Goal: Task Accomplishment & Management: Use online tool/utility

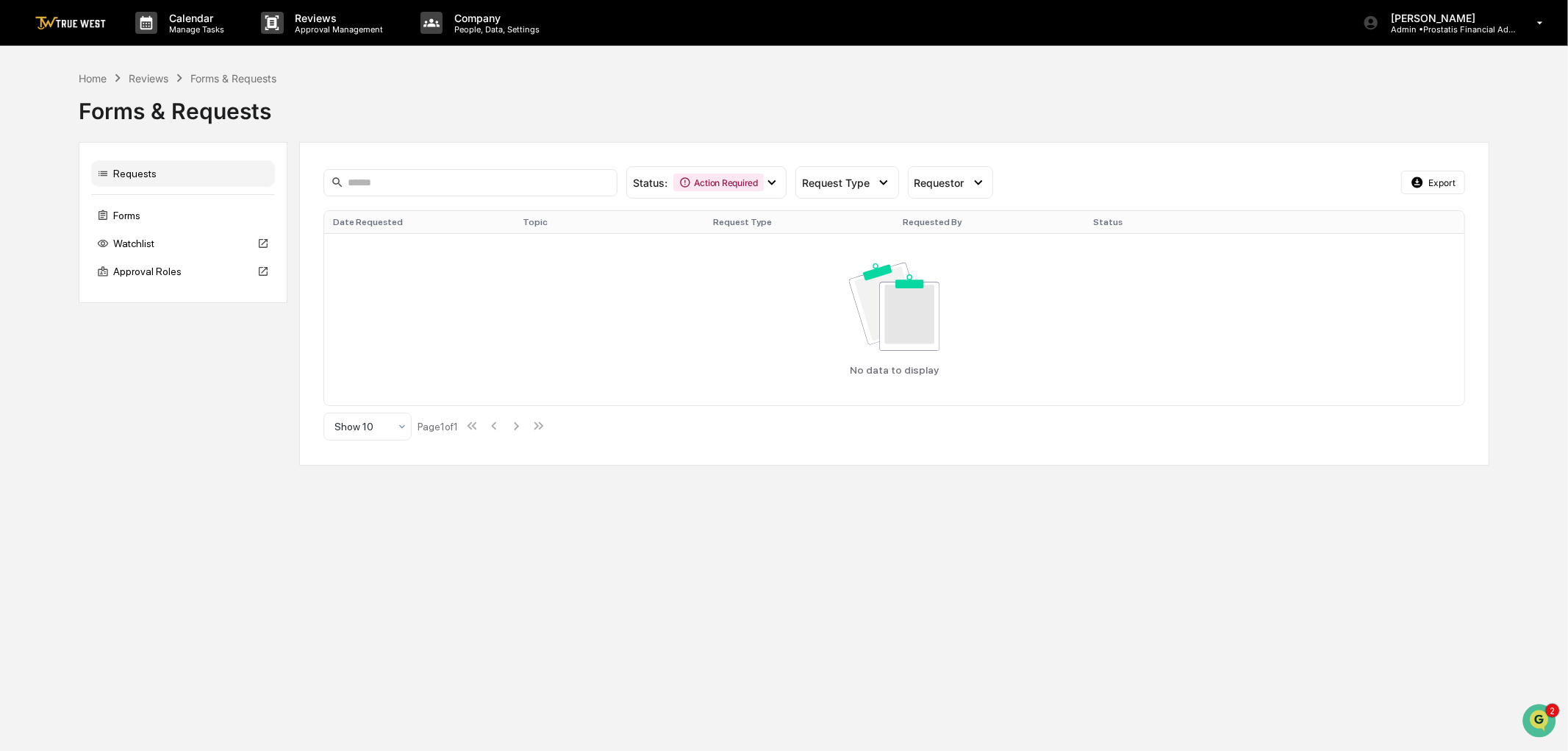
click at [150, 78] on div "Reviews" at bounding box center [148, 78] width 40 height 13
click at [325, 23] on p "Reviews" at bounding box center [337, 18] width 107 height 13
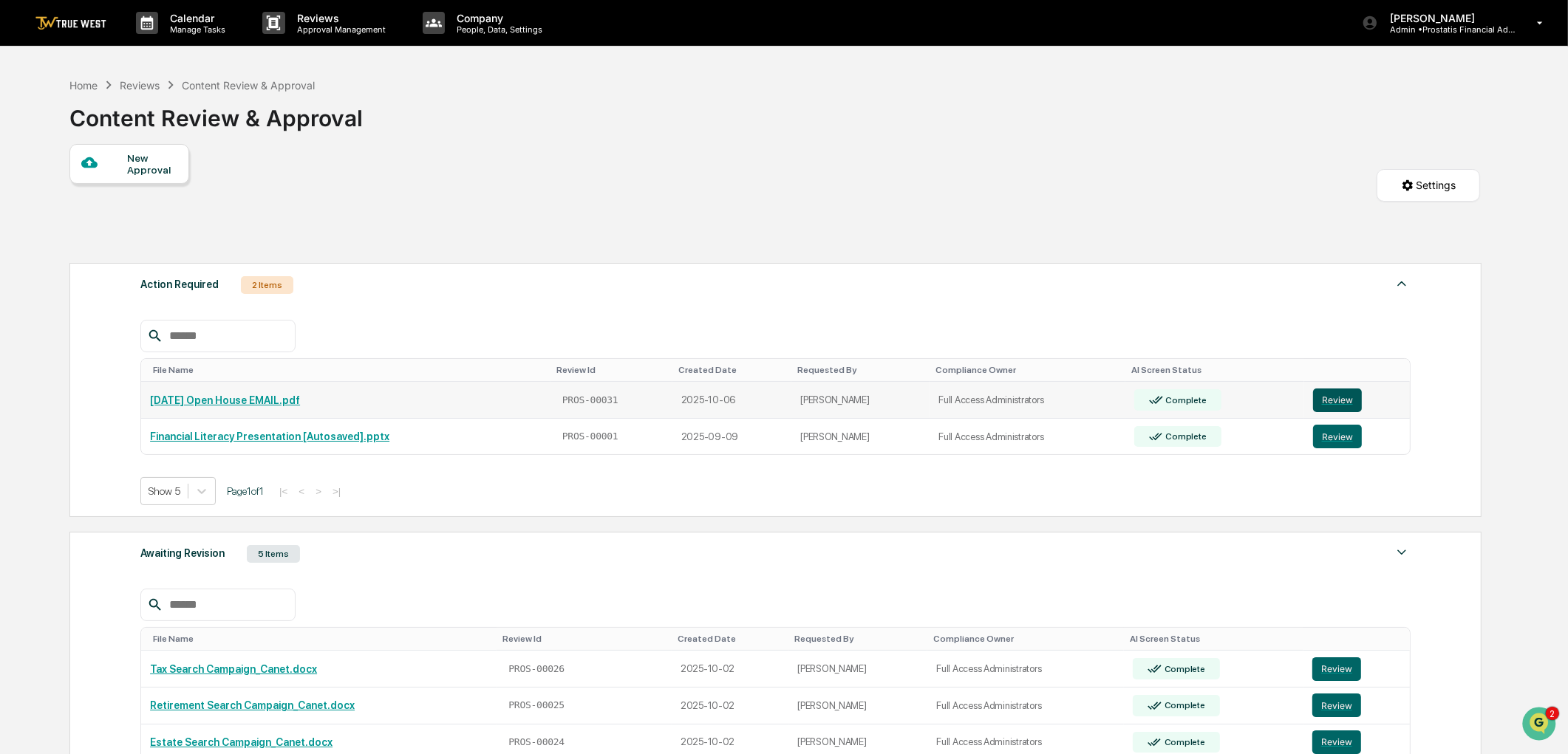
click at [1324, 402] on button "Review" at bounding box center [1337, 400] width 48 height 24
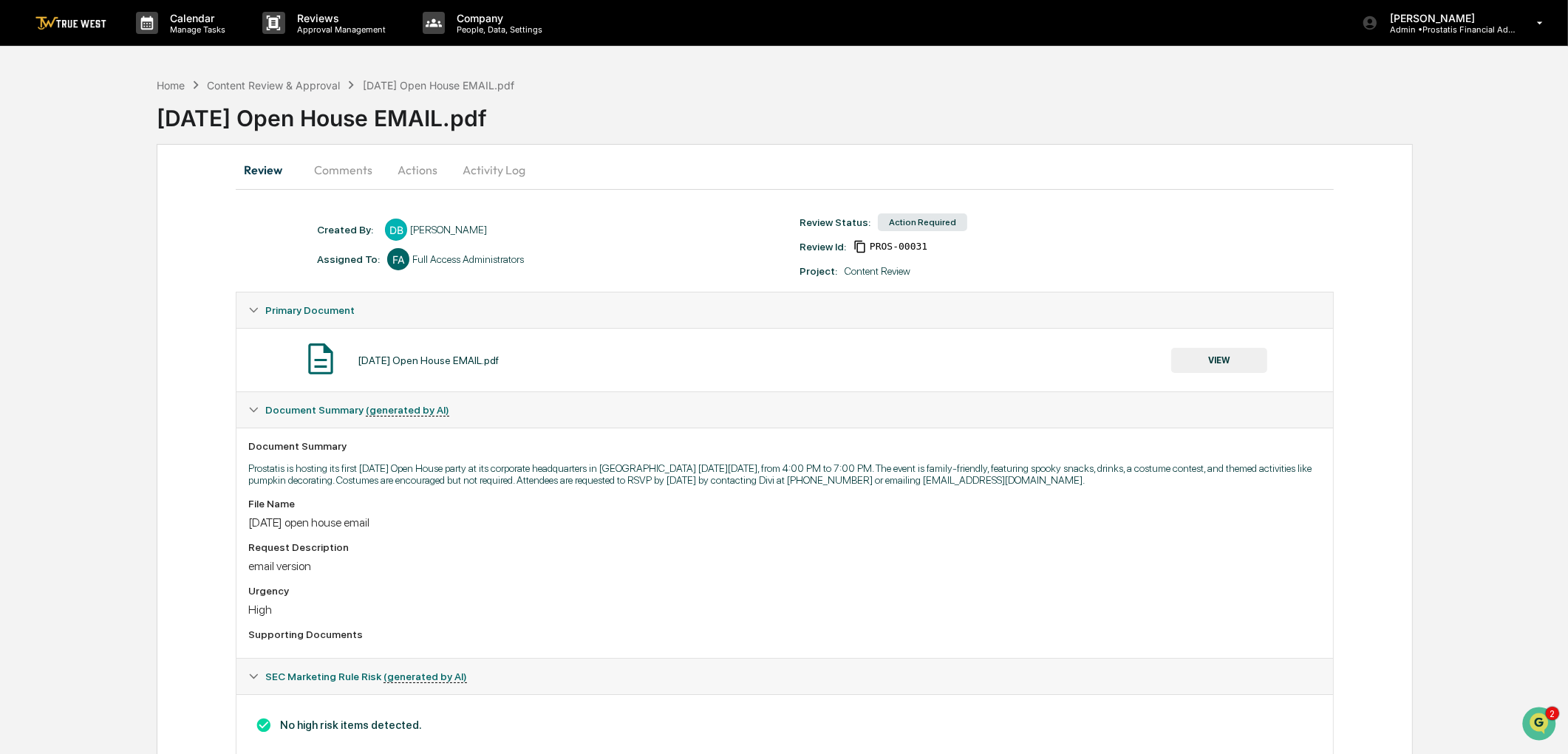
scroll to position [46, 0]
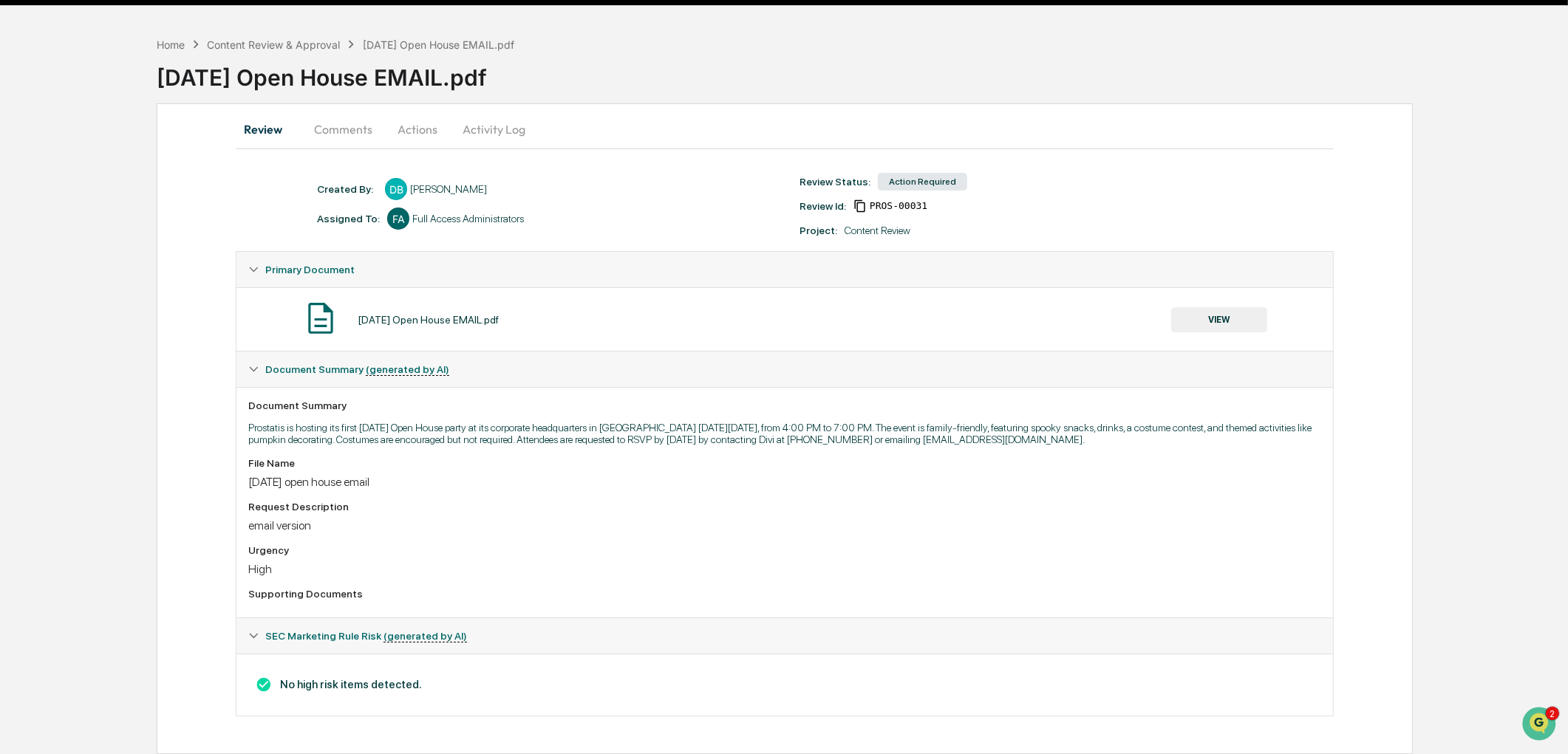
click at [1215, 312] on button "VIEW" at bounding box center [1219, 320] width 96 height 25
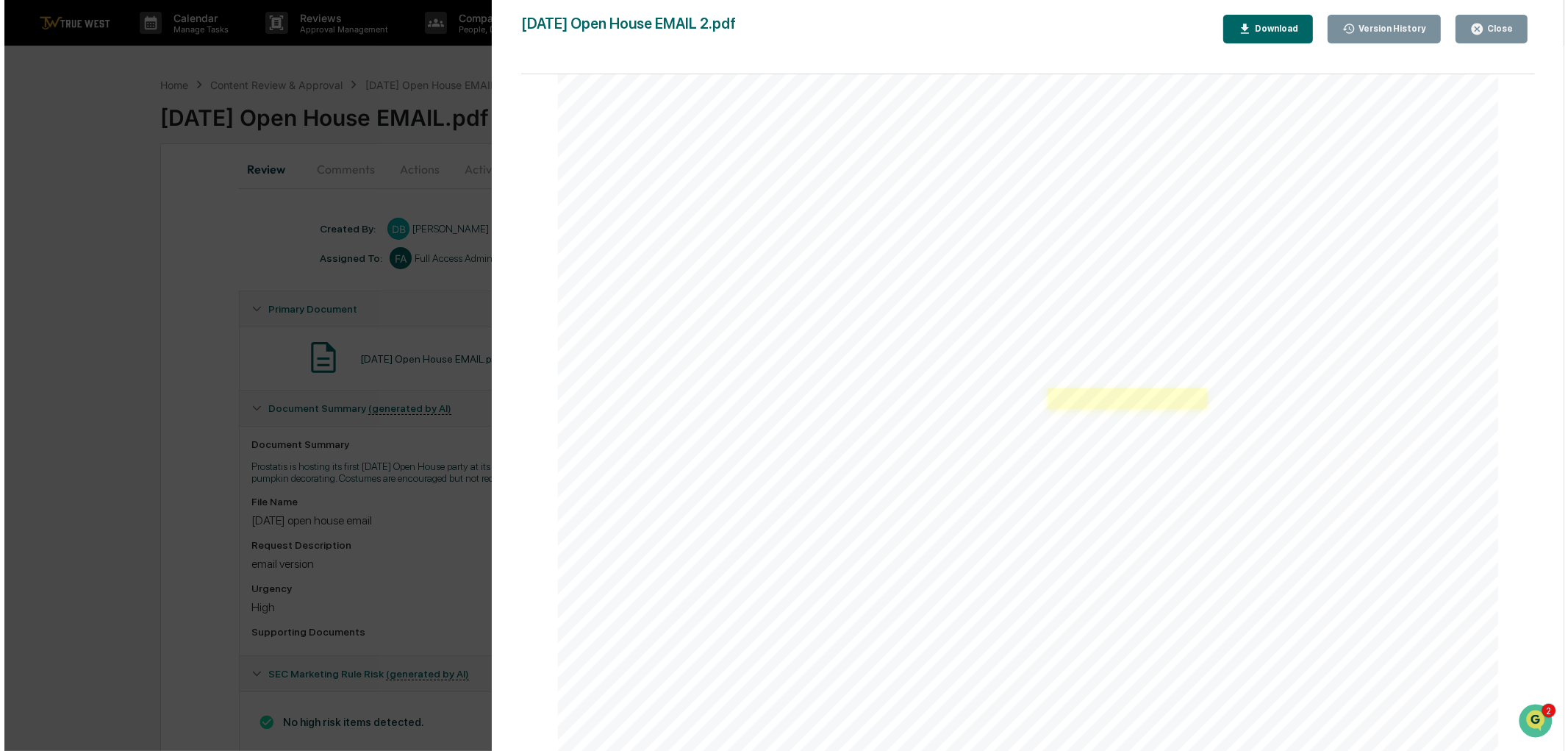
scroll to position [574, 0]
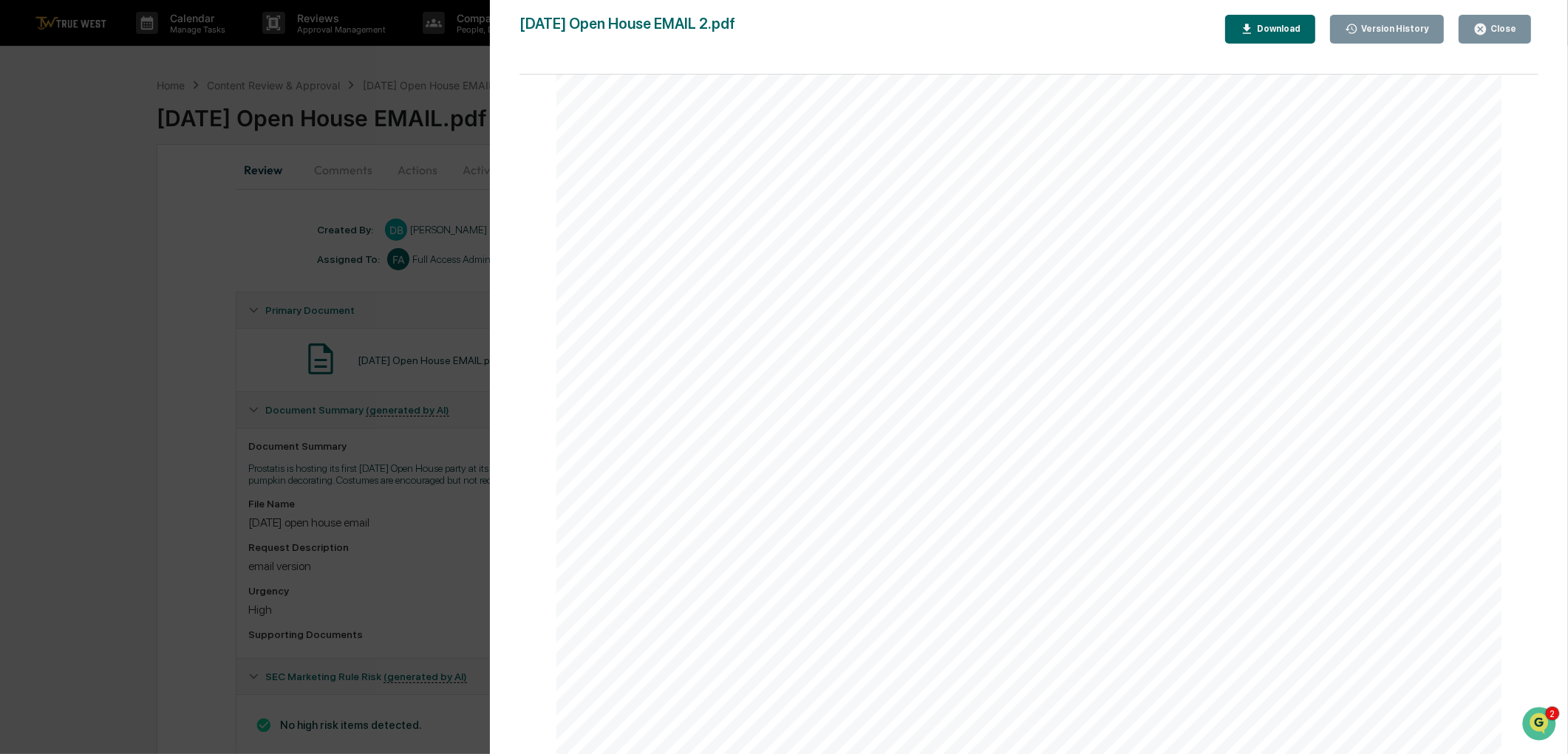
click at [1496, 30] on div "Close" at bounding box center [1502, 29] width 29 height 10
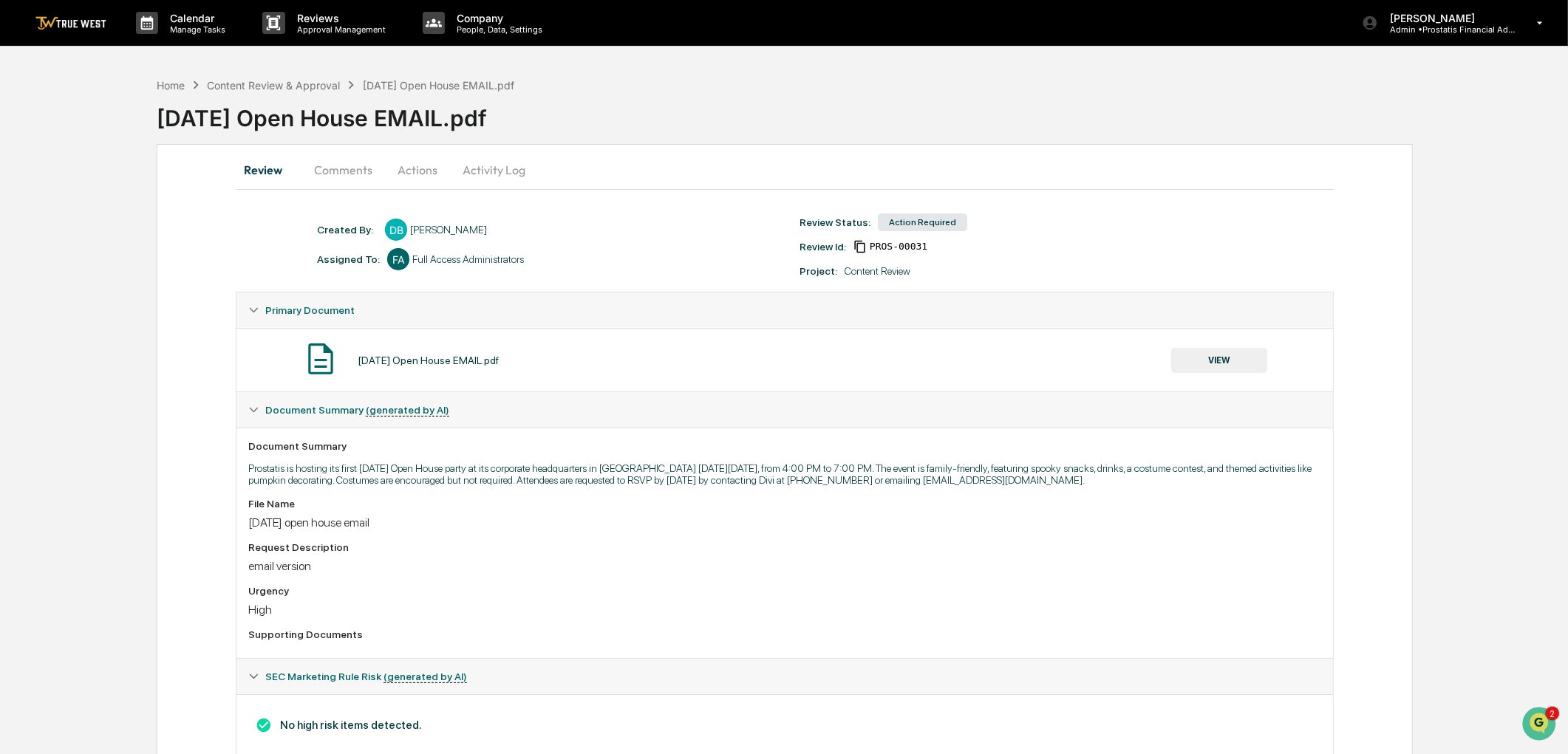
click at [429, 165] on button "Actions" at bounding box center [417, 170] width 66 height 36
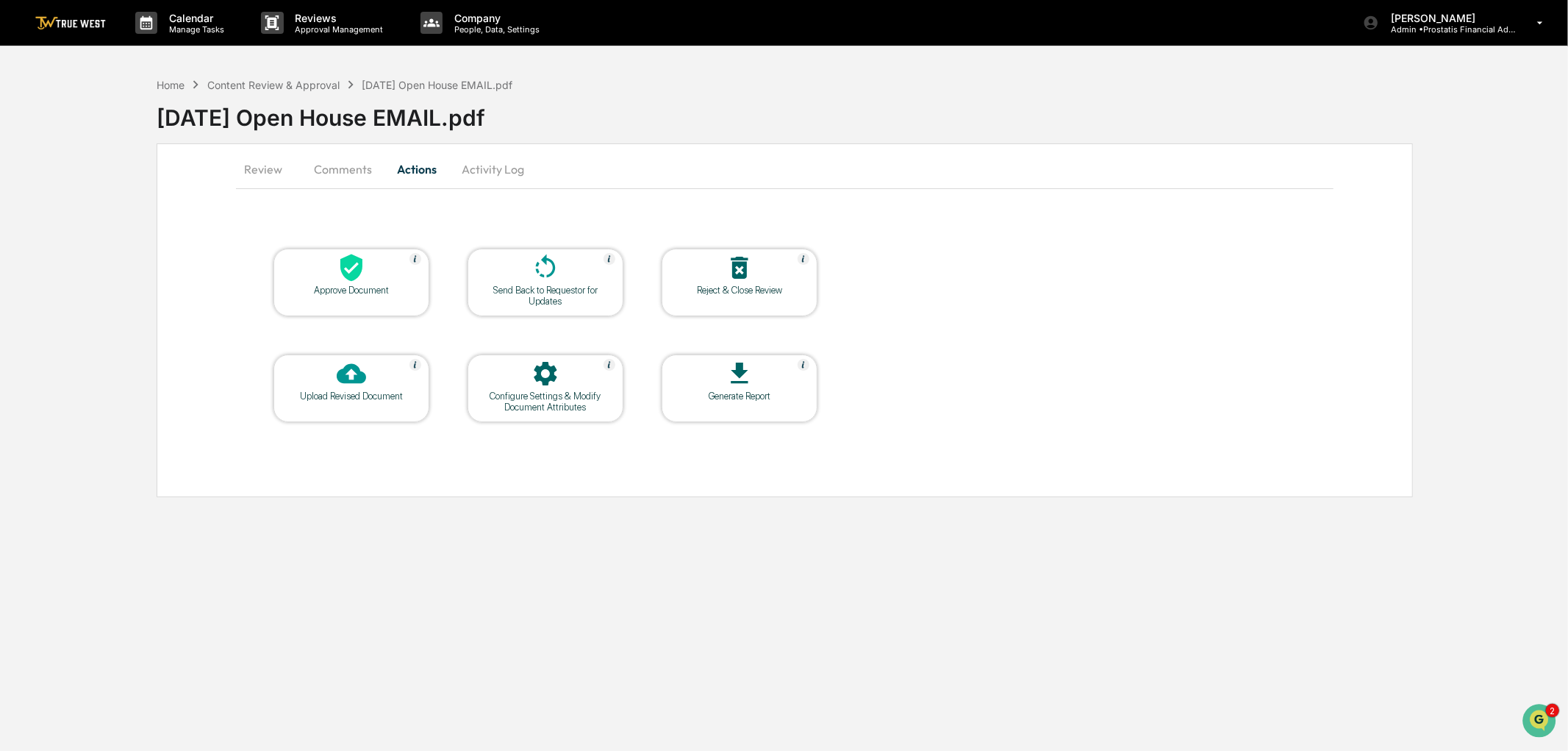
click at [325, 279] on div at bounding box center [352, 268] width 147 height 31
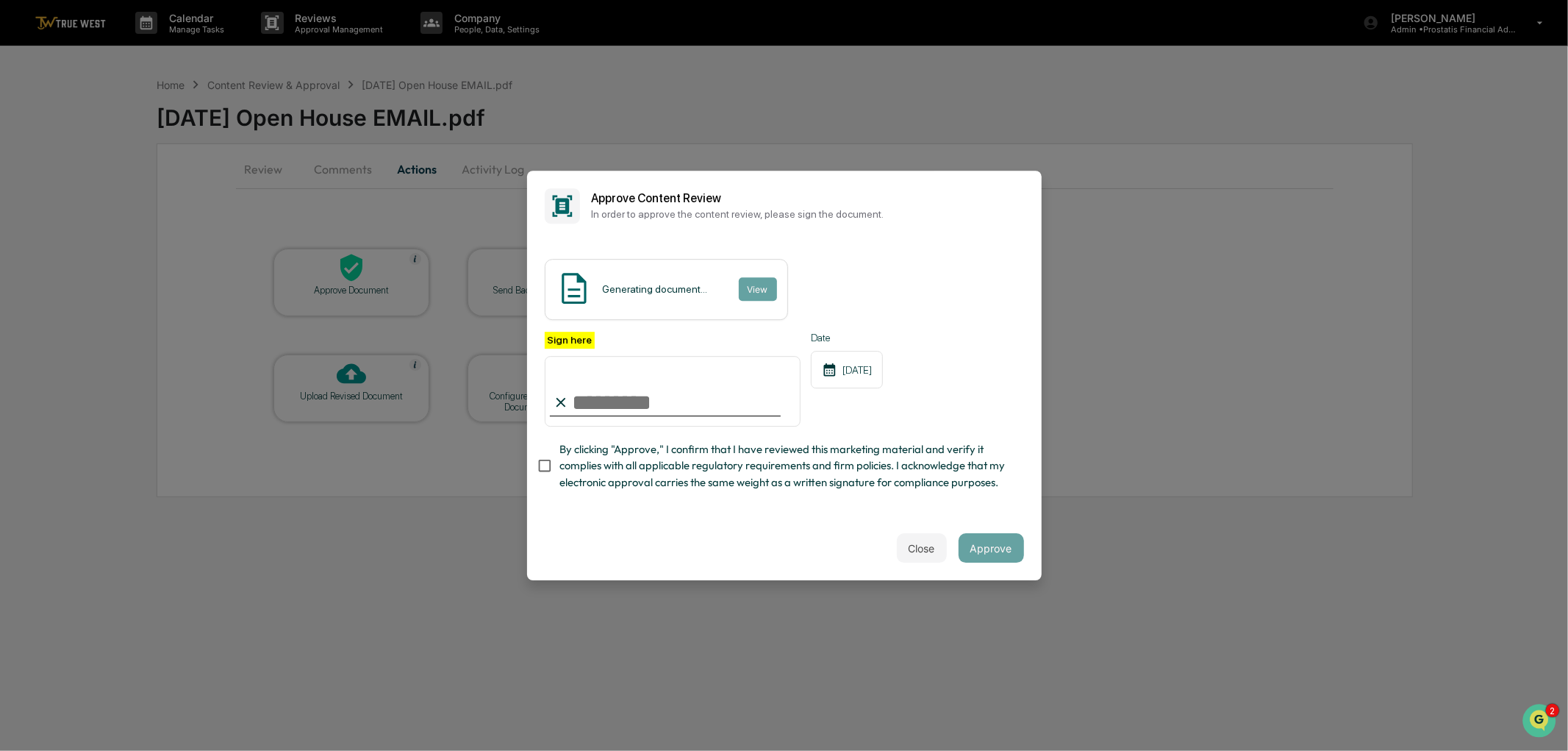
click at [641, 381] on input "Sign here" at bounding box center [673, 391] width 257 height 70
type input "**********"
click at [740, 277] on button "View" at bounding box center [757, 289] width 38 height 24
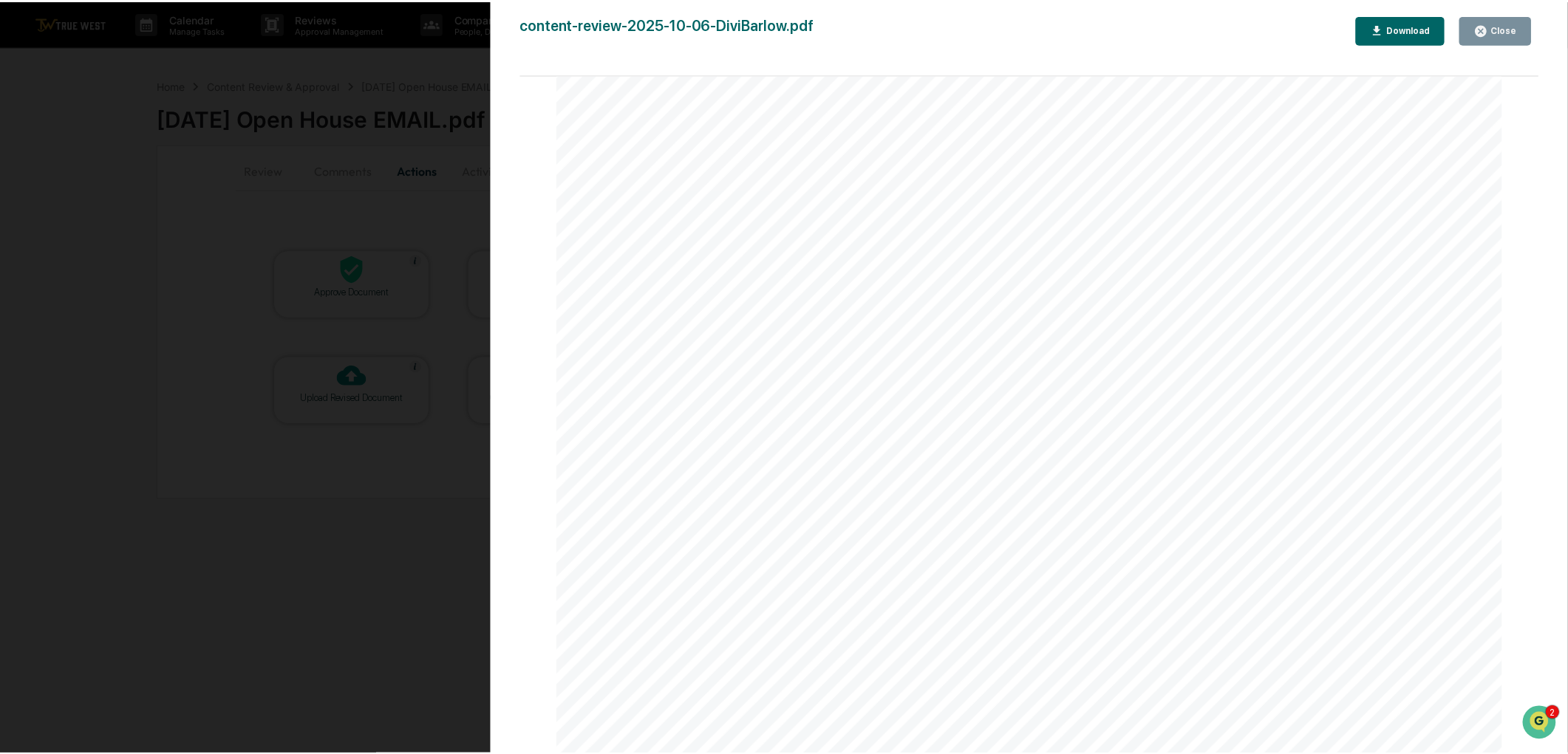
scroll to position [1976, 0]
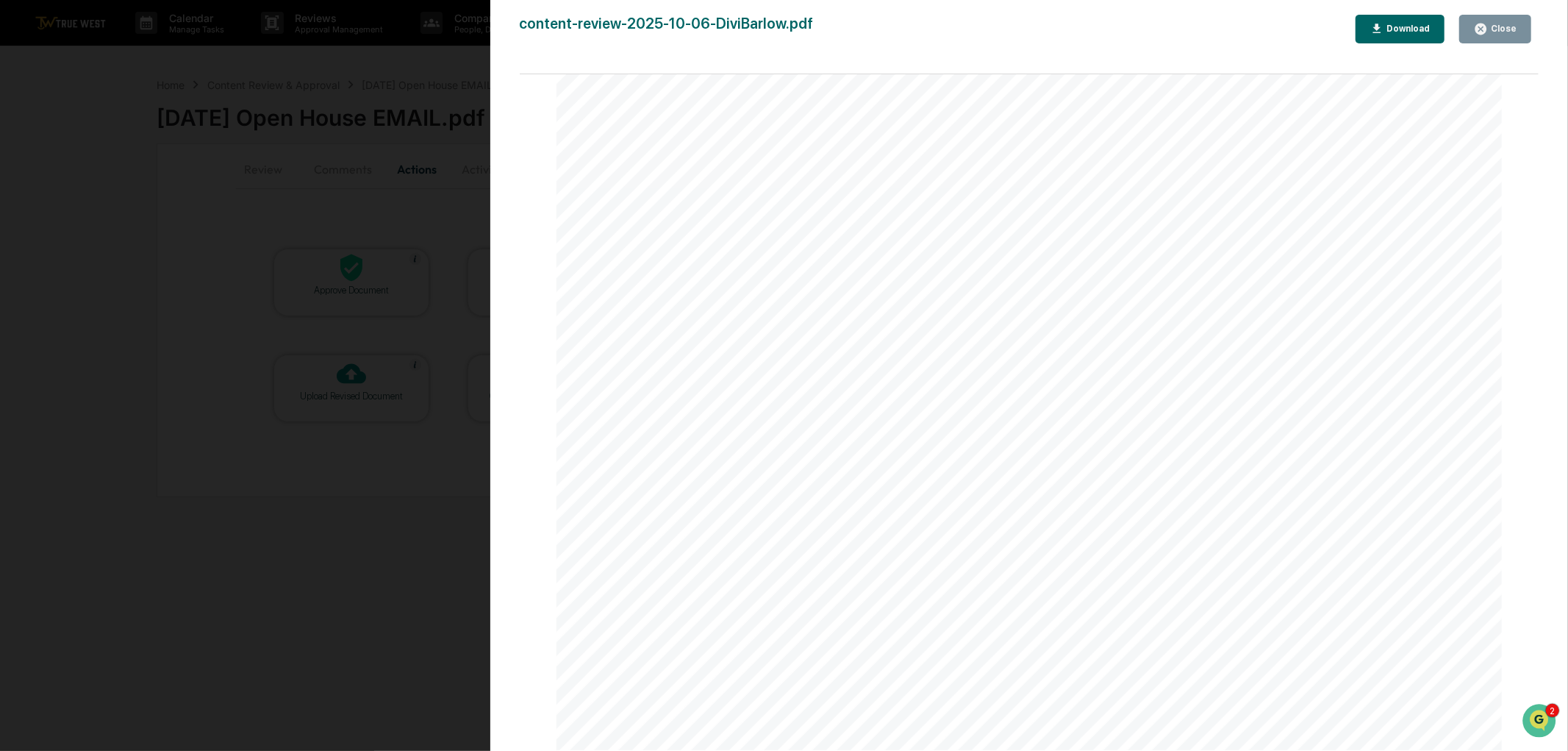
click at [1504, 31] on div "Close" at bounding box center [1502, 29] width 29 height 10
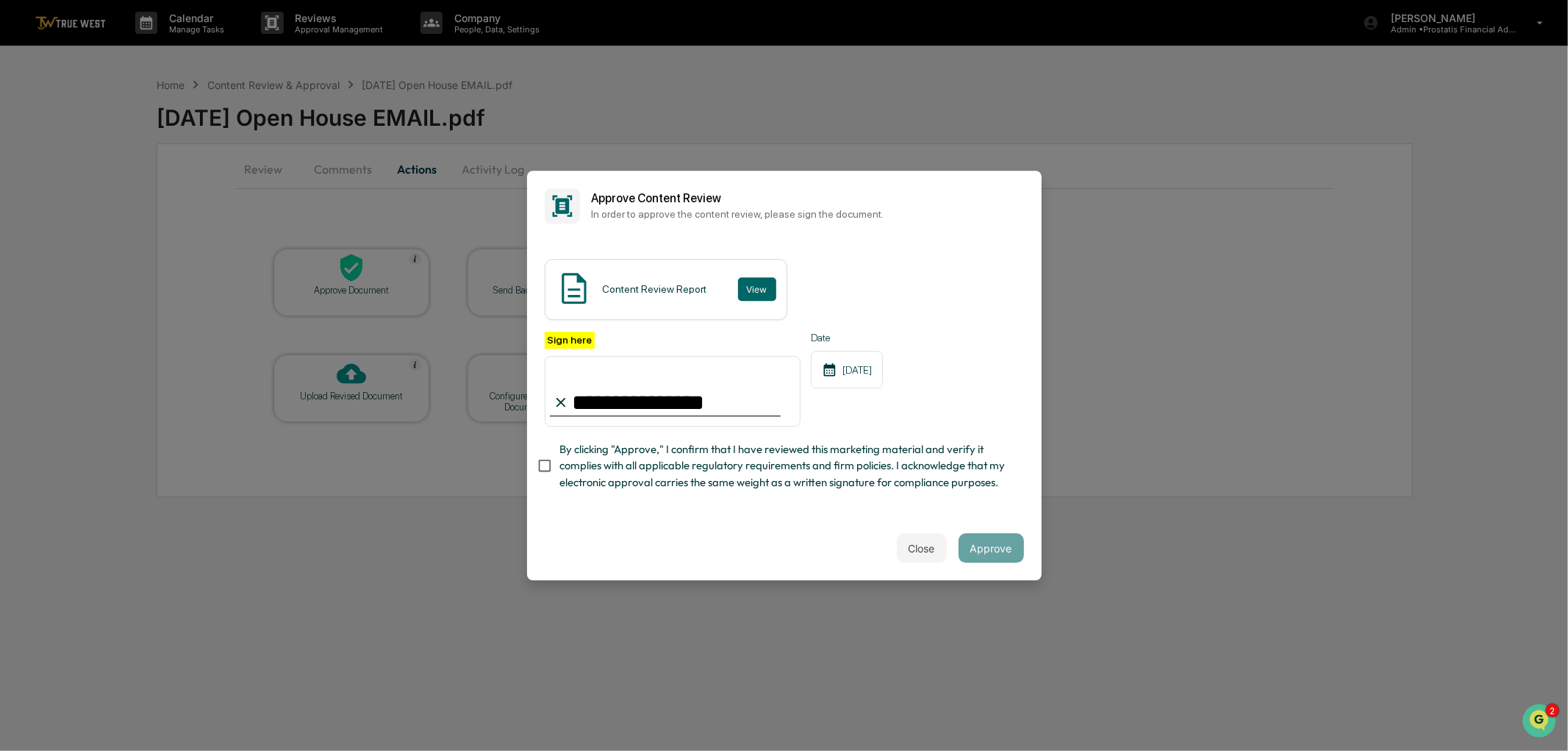
click at [692, 474] on span "By clicking "Approve," I confirm that I have reviewed this marketing material a…" at bounding box center [786, 466] width 453 height 49
click at [987, 562] on button "Approve" at bounding box center [991, 548] width 65 height 30
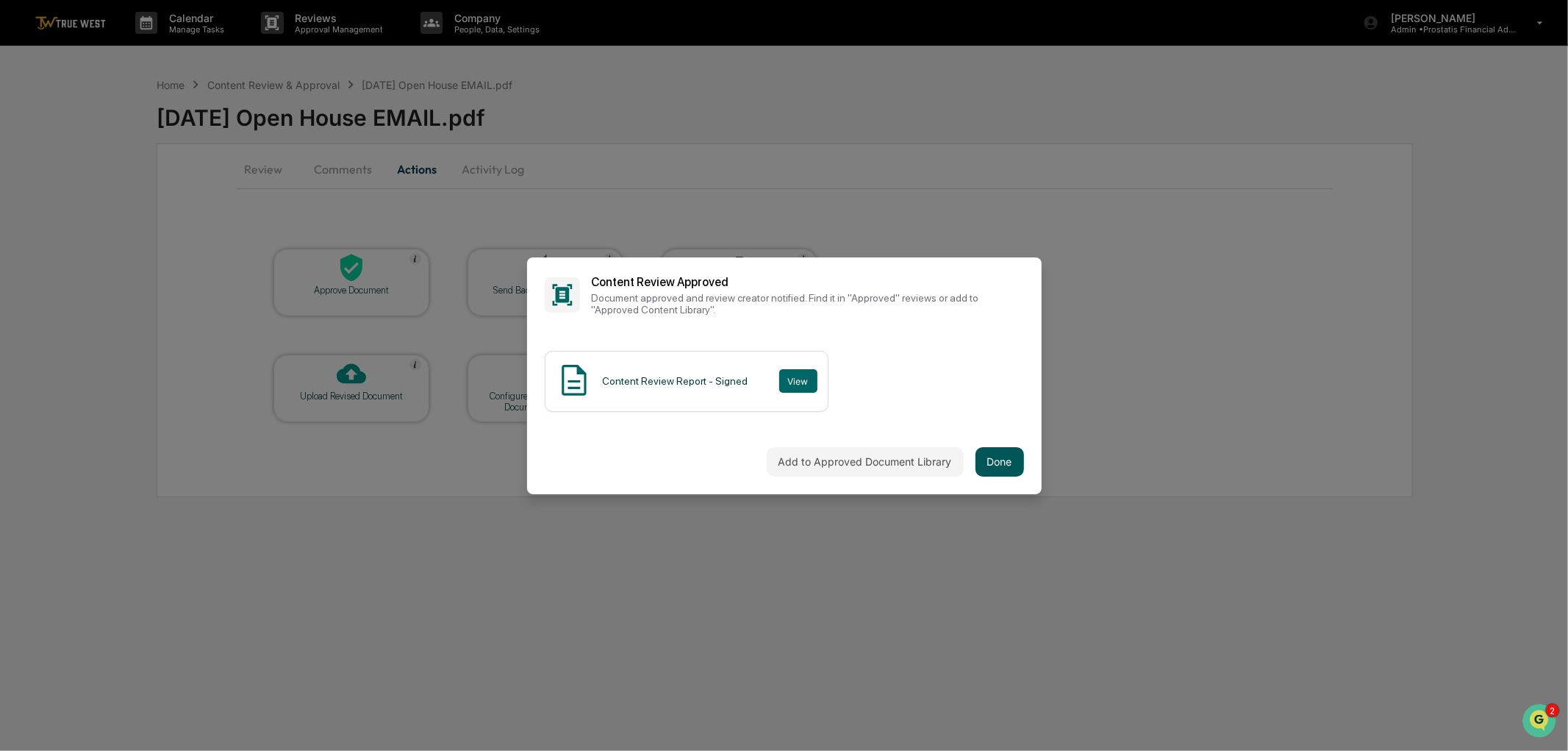
click at [1003, 466] on button "Done" at bounding box center [999, 462] width 48 height 30
